Goal: Task Accomplishment & Management: Manage account settings

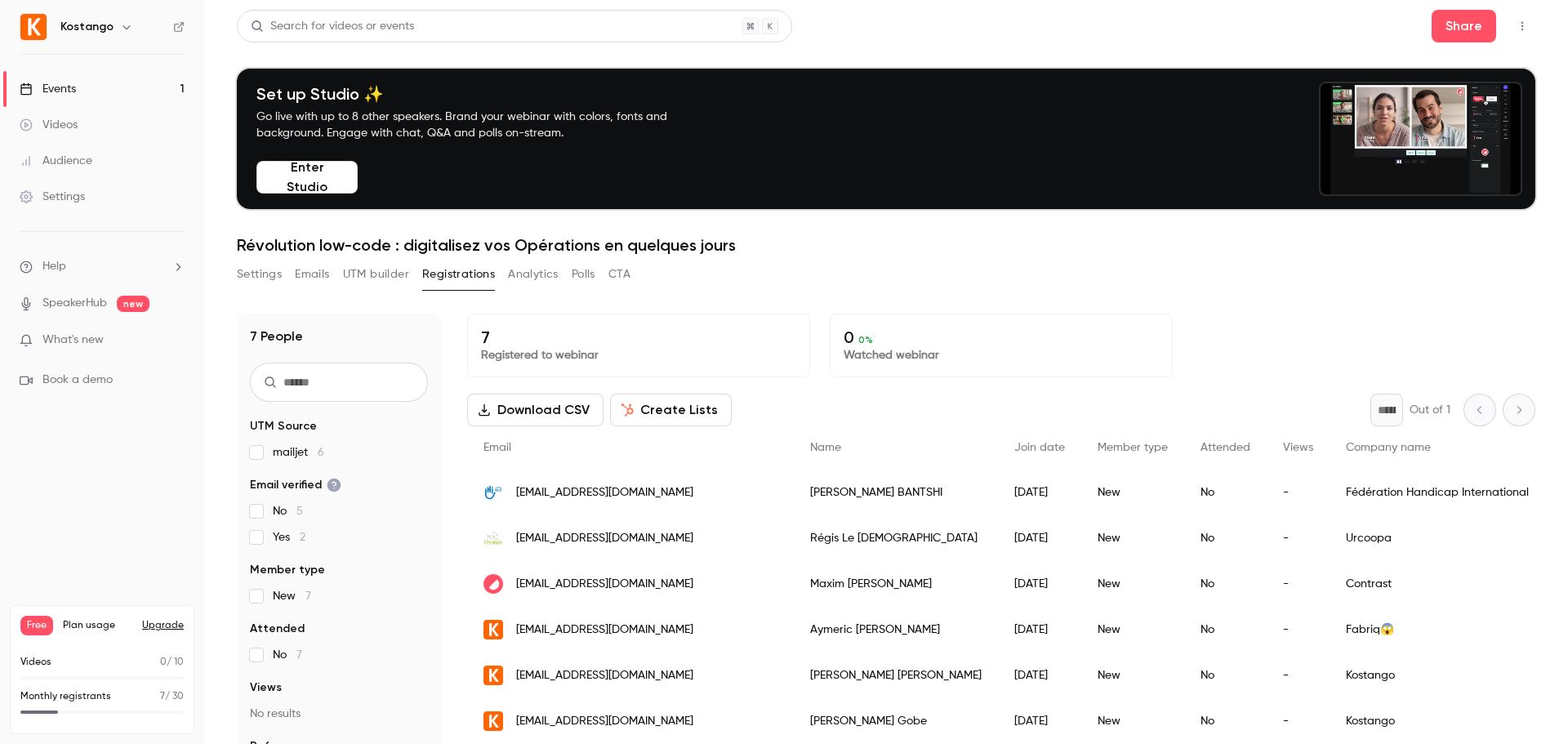
click at [379, 276] on button "UTM builder" at bounding box center [376, 274] width 66 height 26
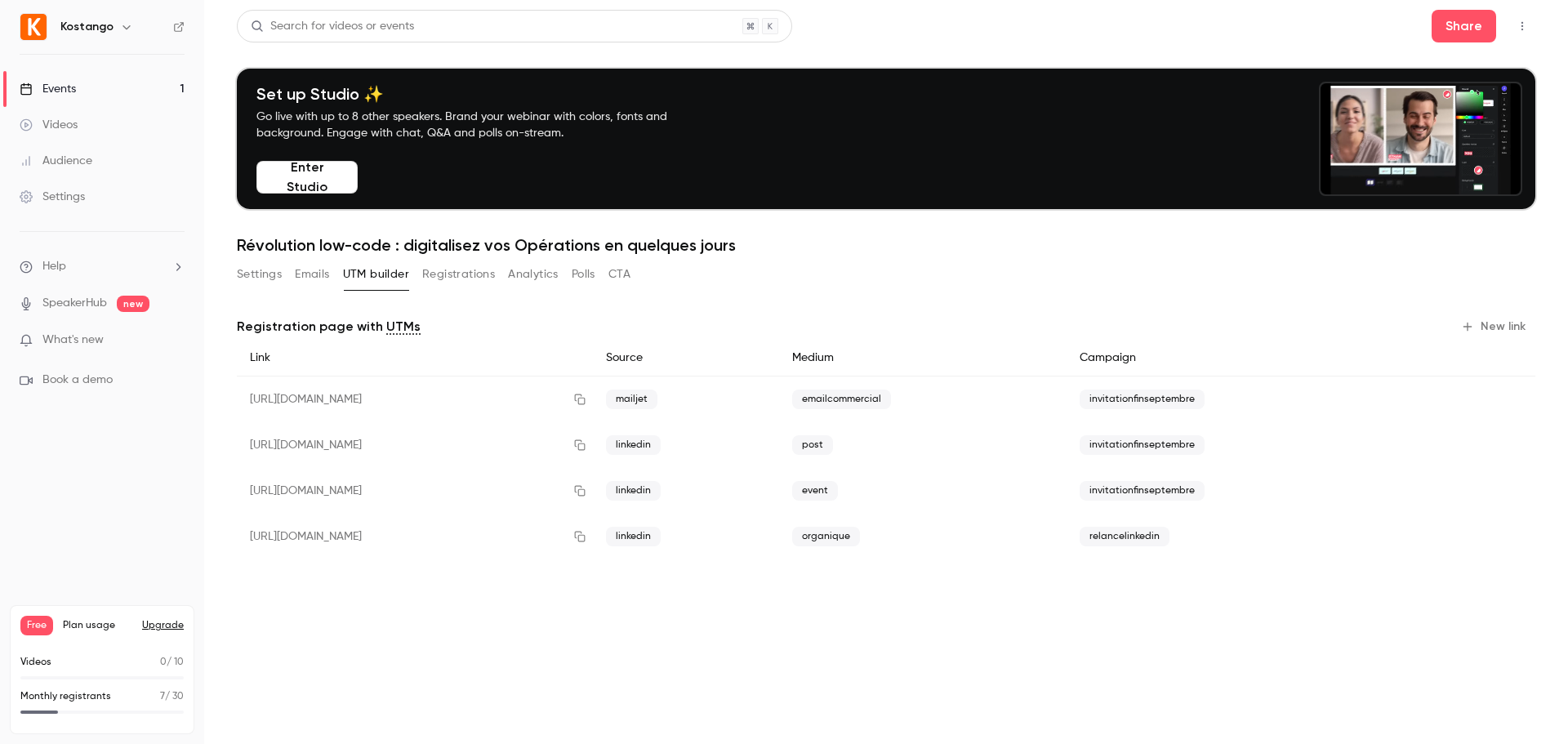
click at [309, 280] on button "Emails" at bounding box center [312, 274] width 35 height 26
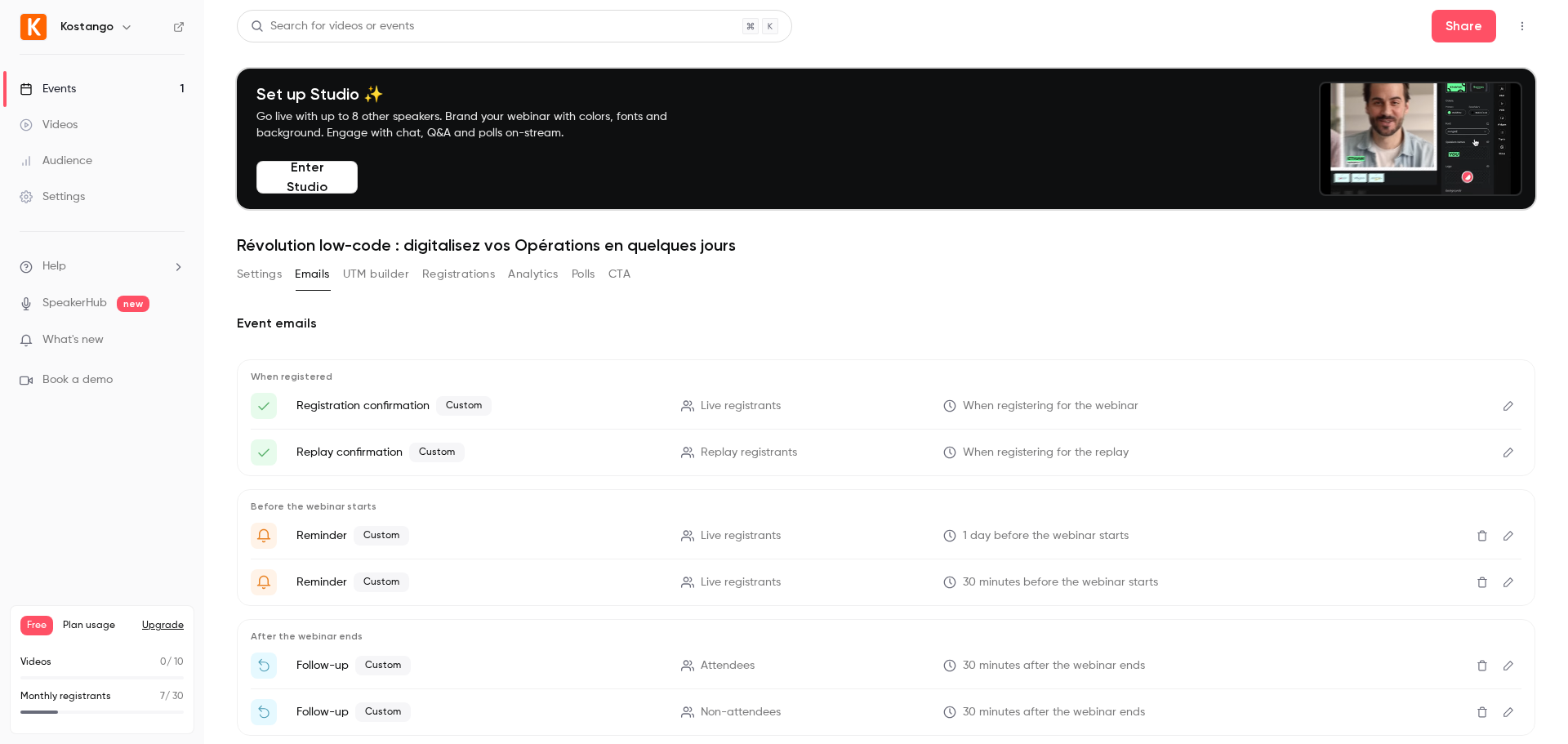
click at [258, 276] on button "Settings" at bounding box center [259, 274] width 45 height 26
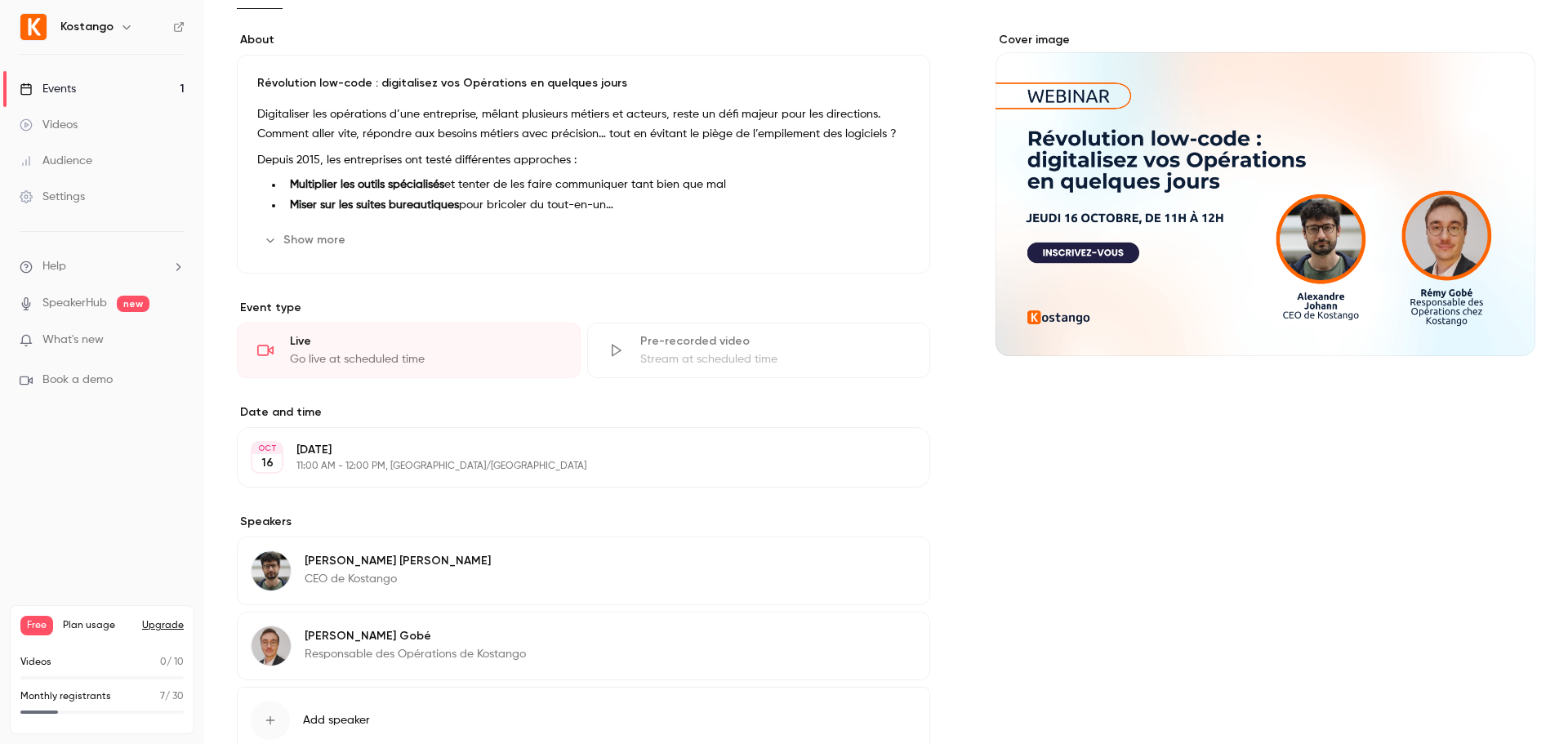
scroll to position [393, 0]
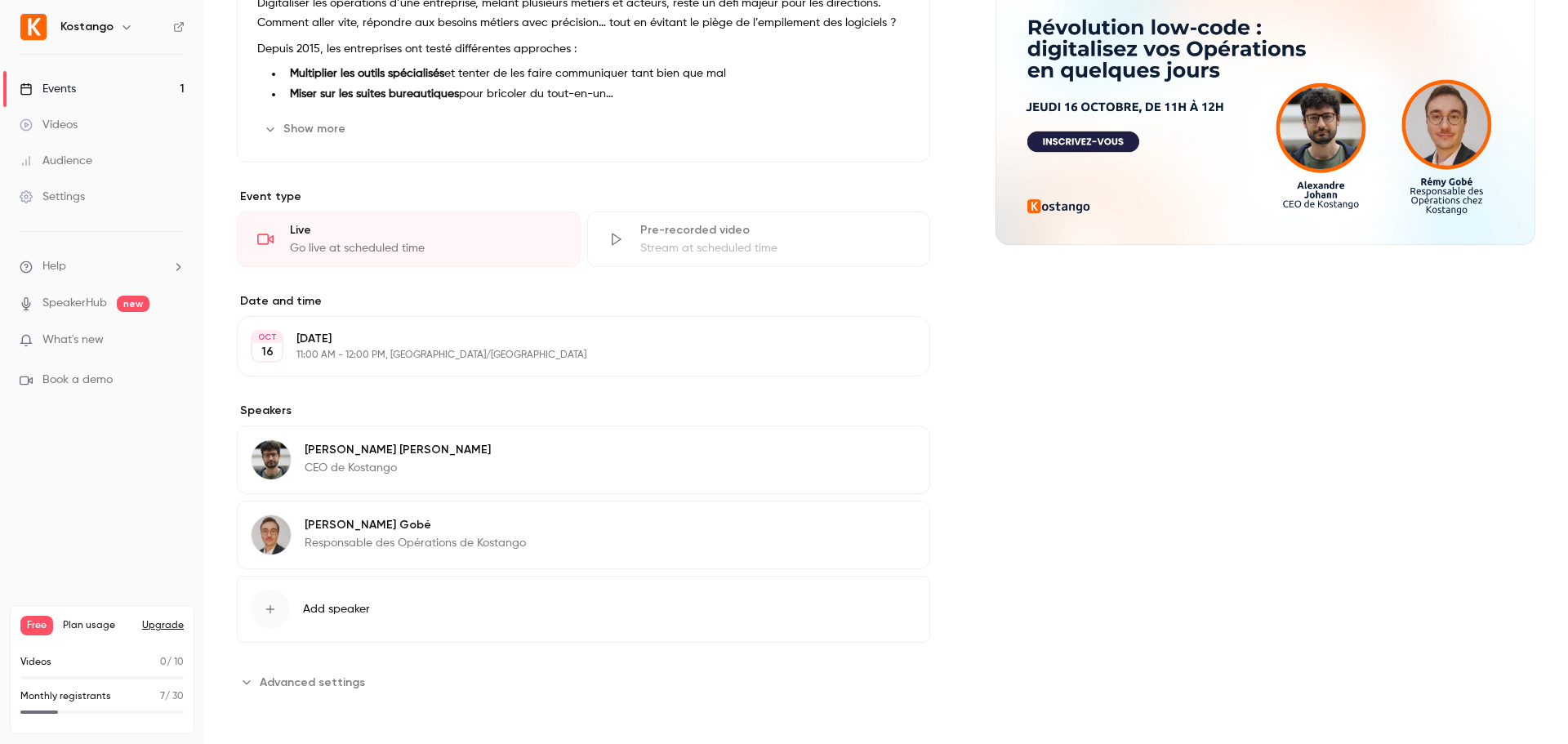
click at [303, 679] on span "Advanced settings" at bounding box center [312, 682] width 106 height 17
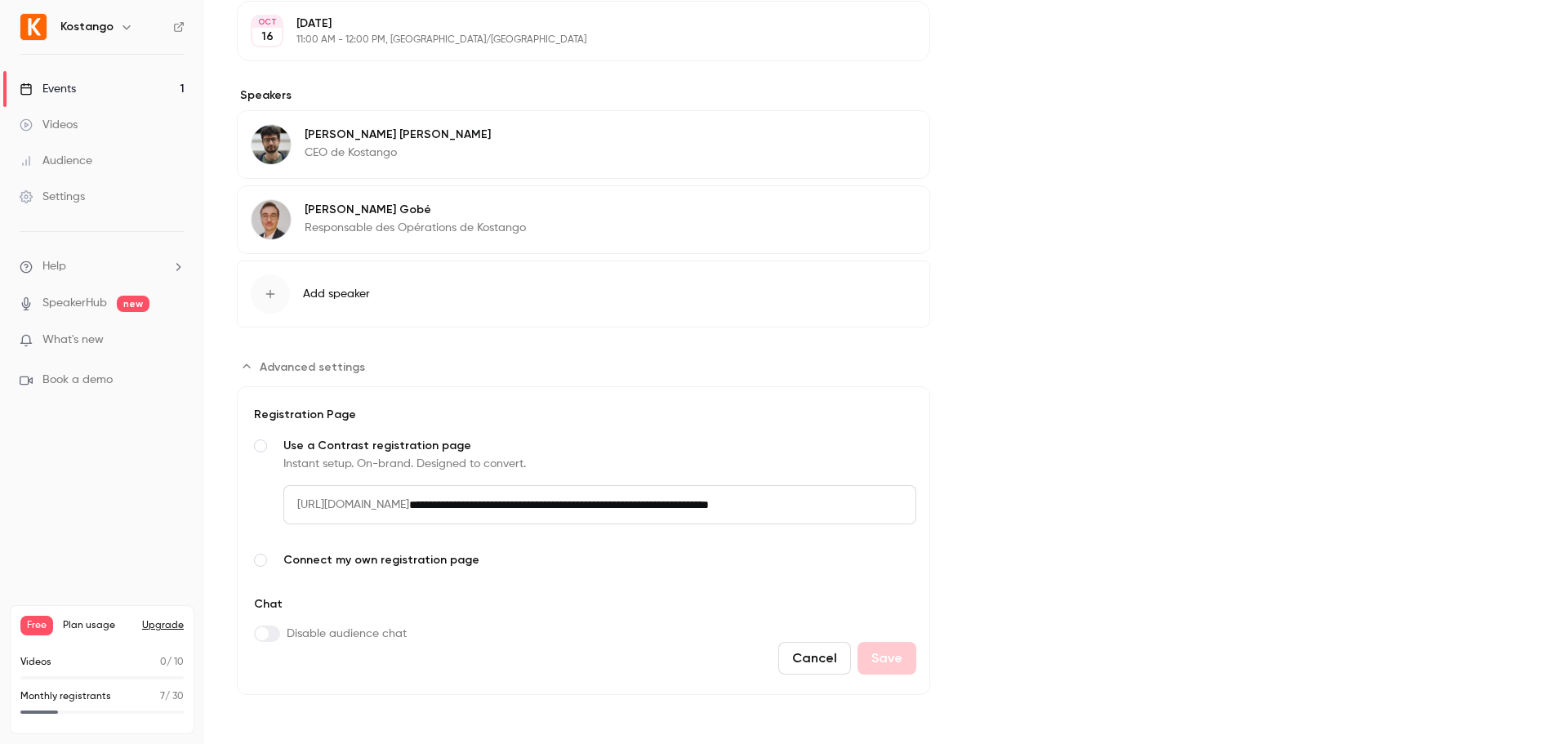
click at [410, 504] on span "[URL][DOMAIN_NAME]" at bounding box center [346, 505] width 126 height 39
click at [571, 551] on label "Connect my own registration page Link your existing page and manage sign-ups on…" at bounding box center [583, 561] width 665 height 20
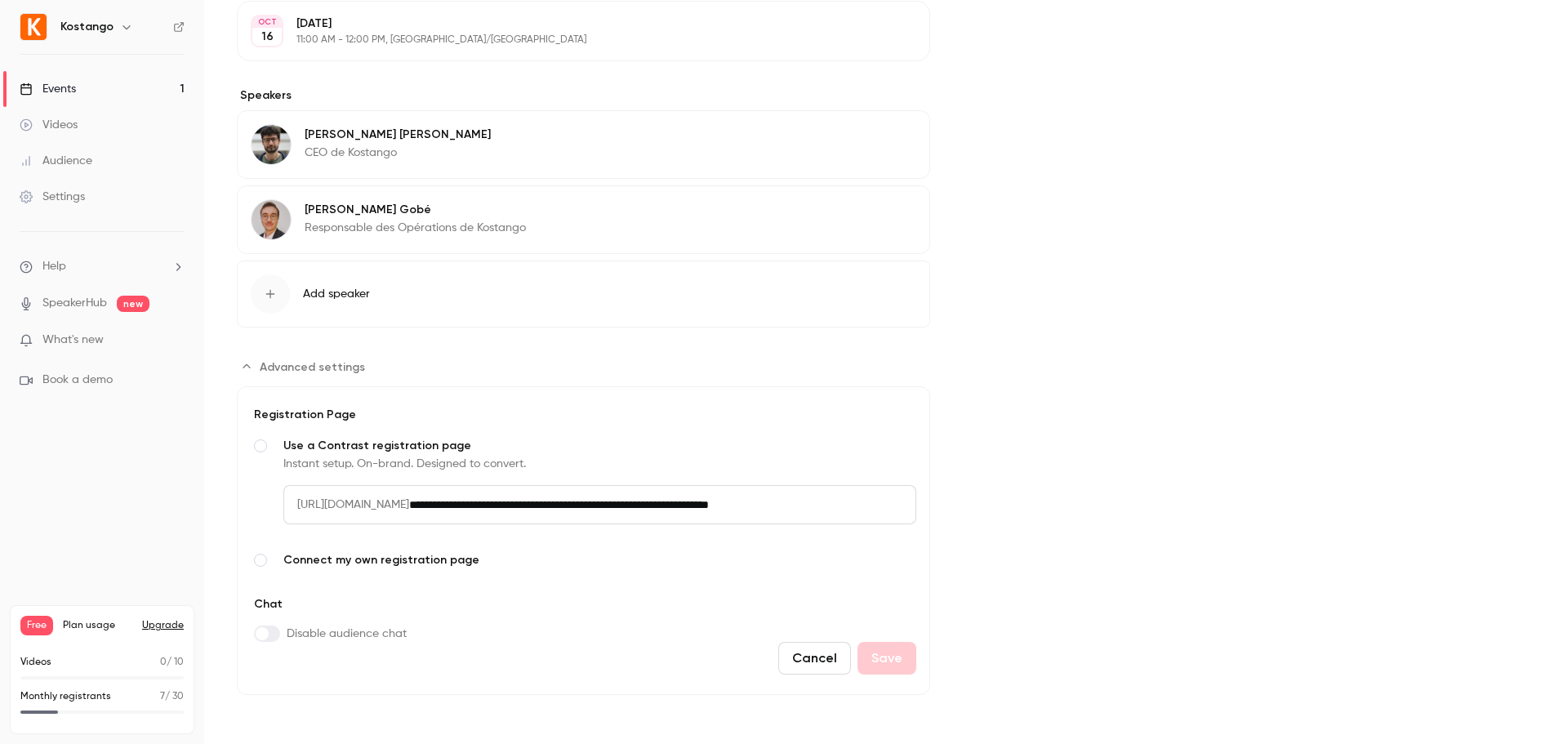
scroll to position [702, 0]
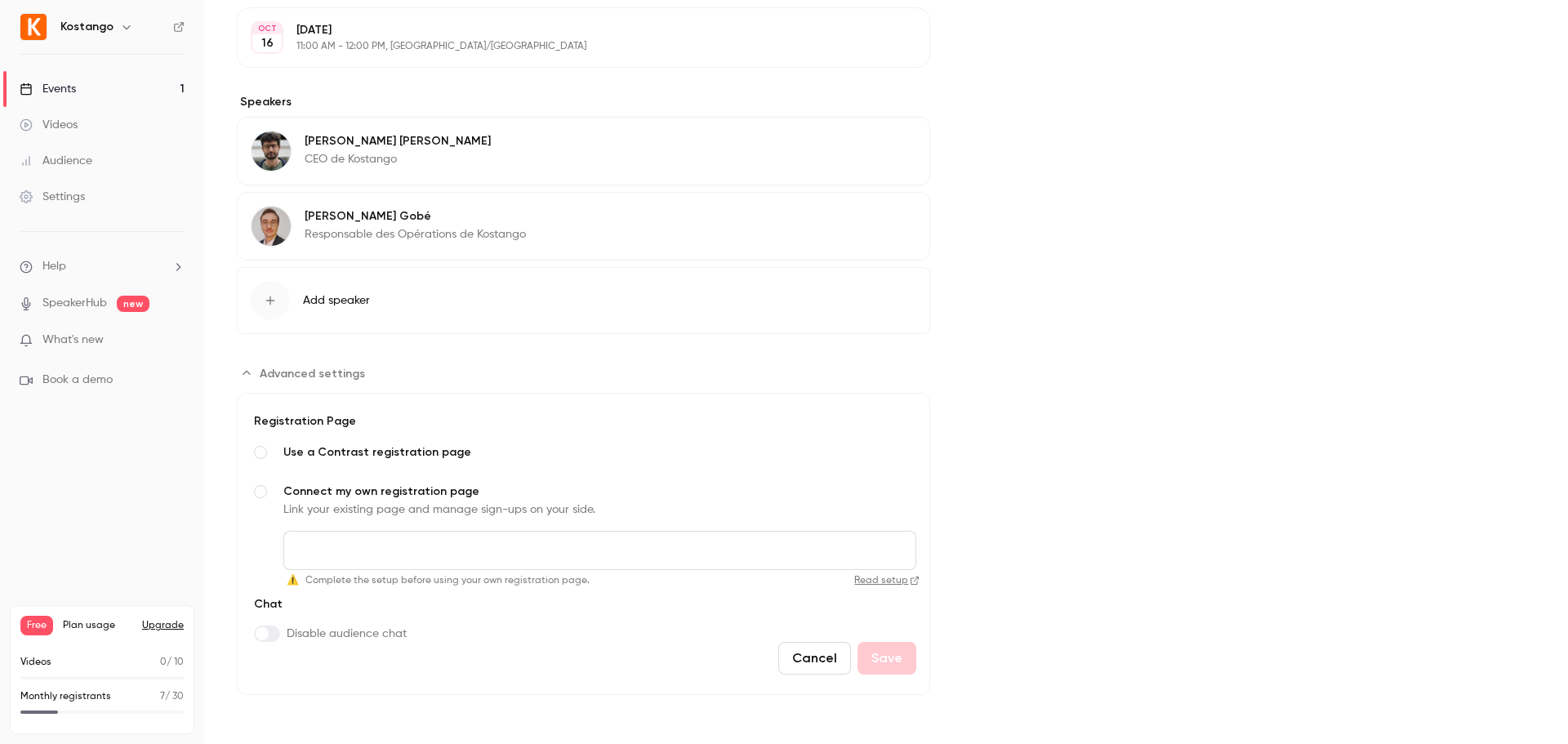
click at [362, 452] on span "Use a Contrast registration page" at bounding box center [600, 452] width 633 height 16
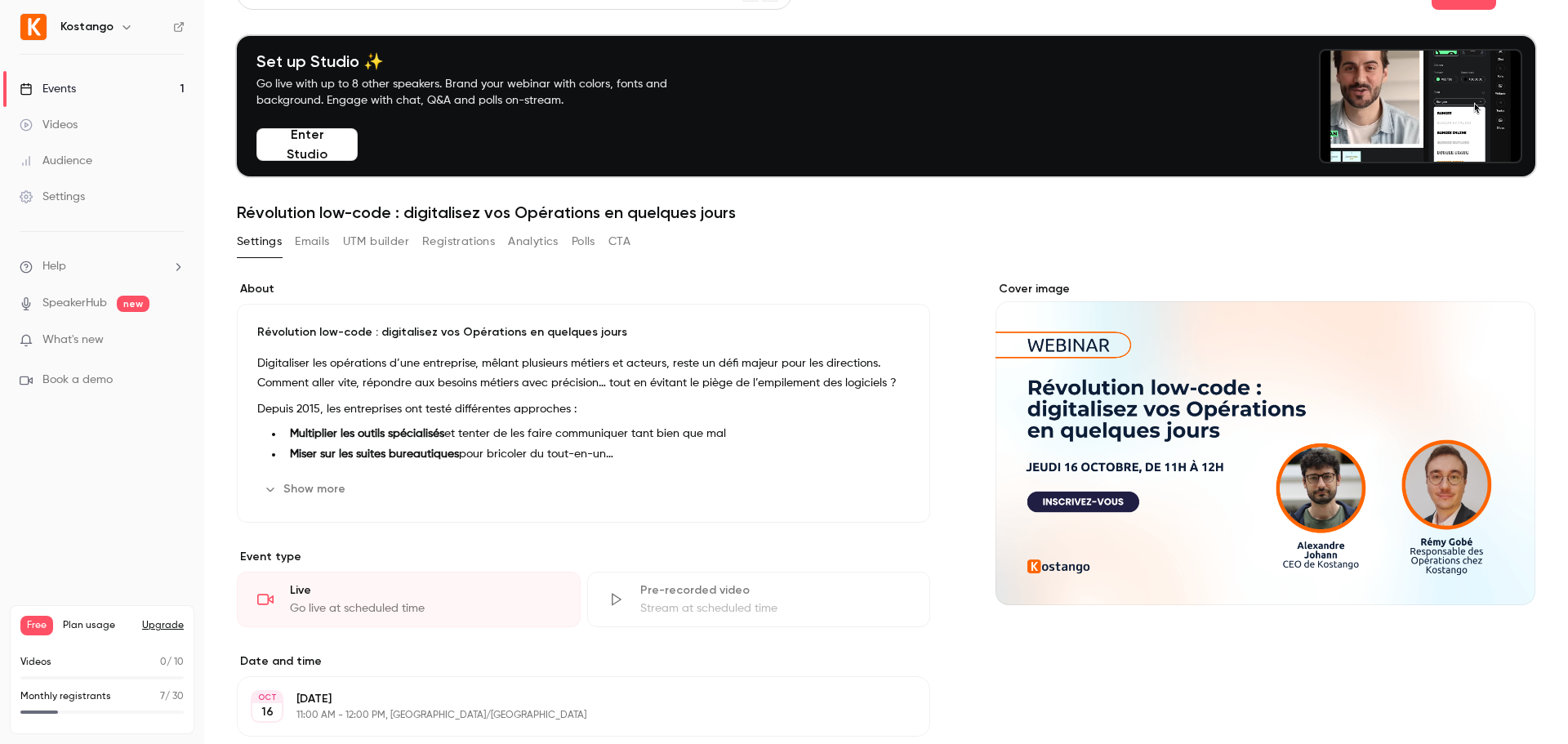
scroll to position [0, 0]
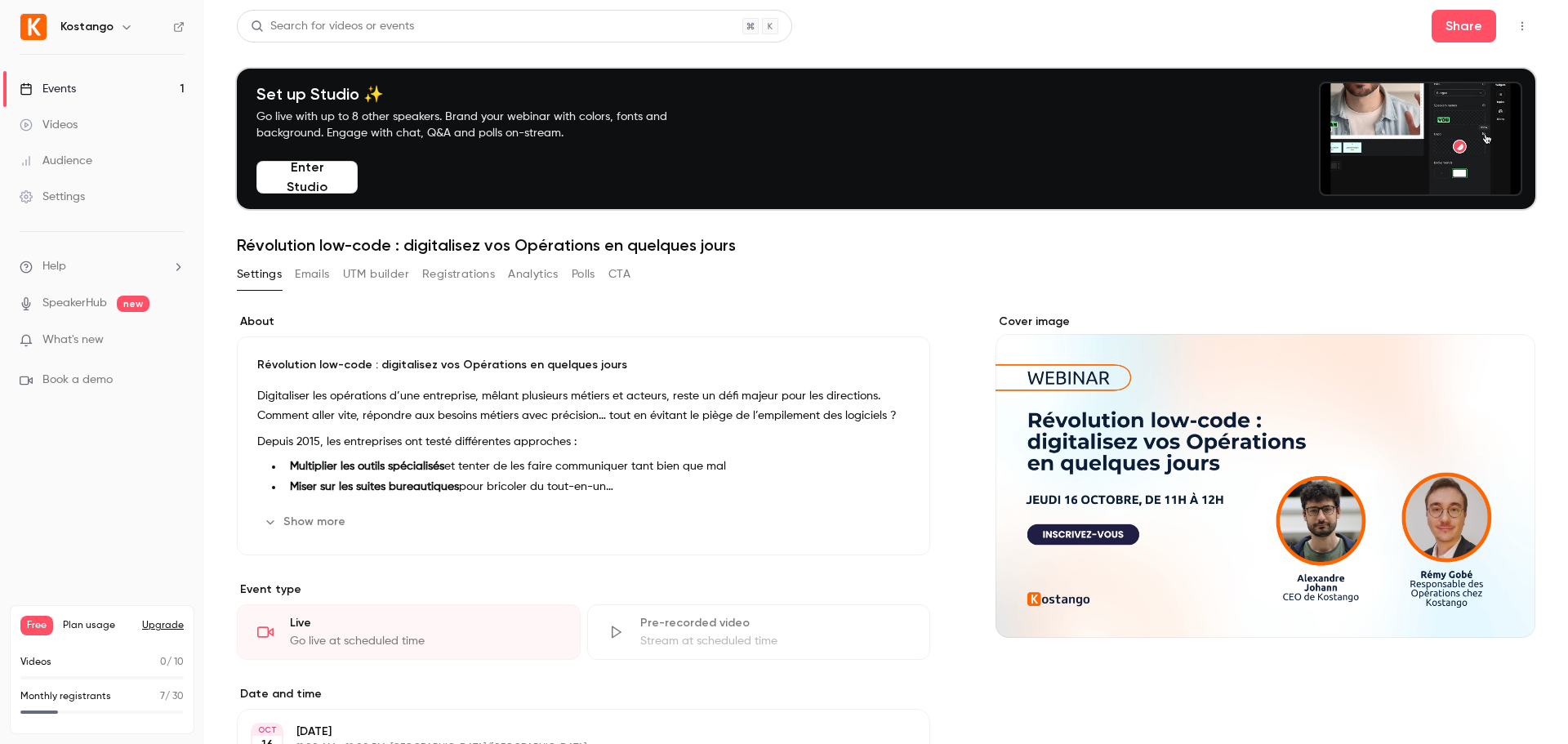
click at [372, 276] on button "UTM builder" at bounding box center [376, 274] width 66 height 26
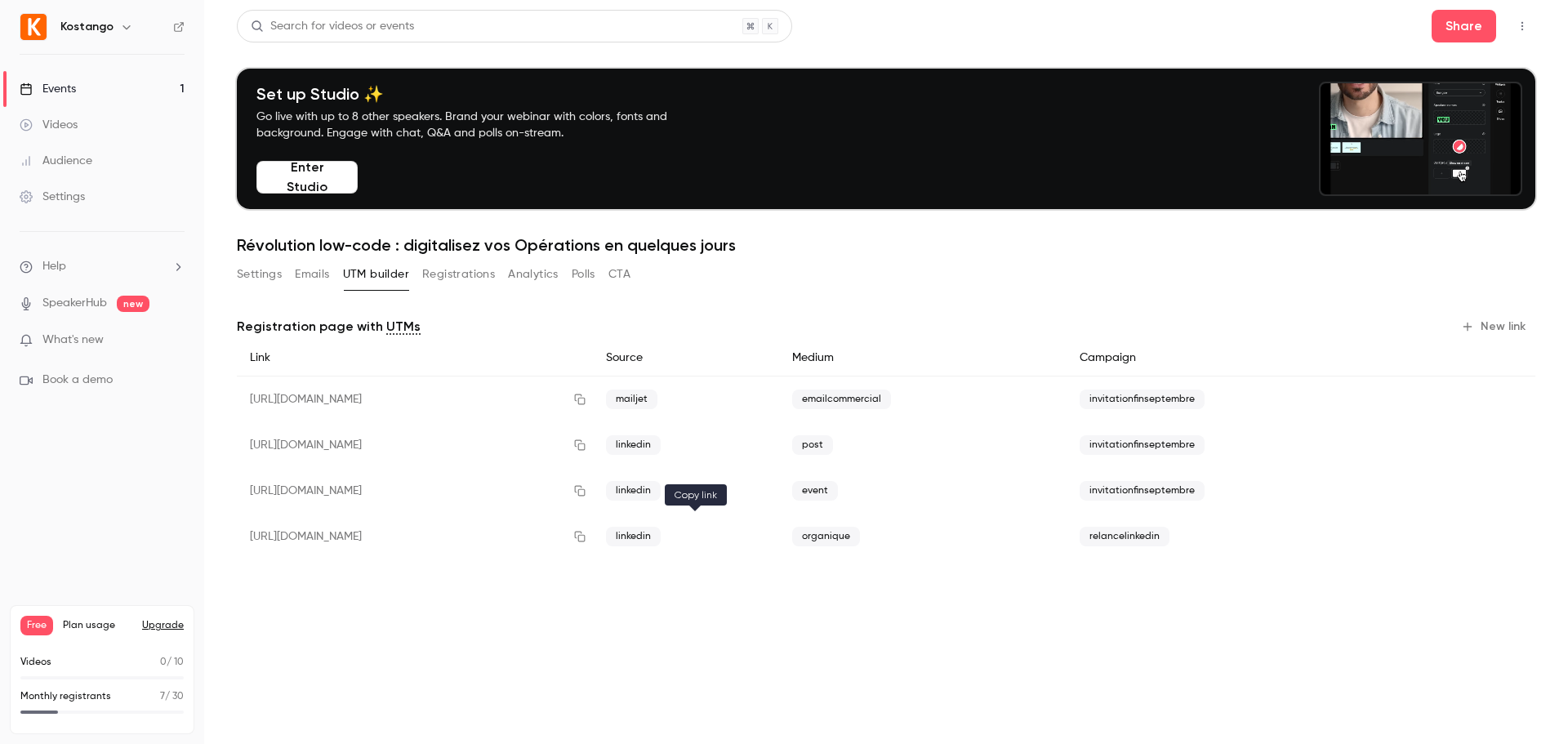
click at [586, 536] on icon "button" at bounding box center [579, 536] width 13 height 12
